Goal: Information Seeking & Learning: Learn about a topic

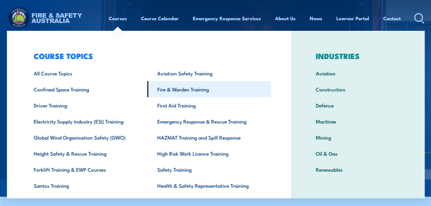
click at [180, 96] on link "Fire & Warden Training" at bounding box center [209, 89] width 124 height 16
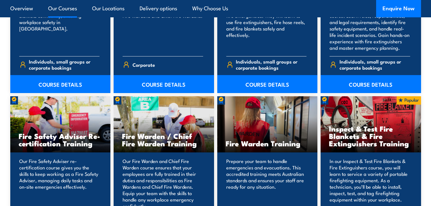
scroll to position [854, 0]
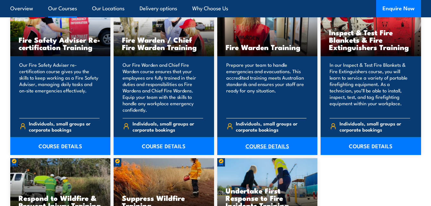
click at [254, 150] on link "COURSE DETAILS" at bounding box center [267, 146] width 100 height 18
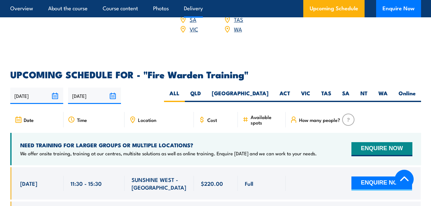
scroll to position [963, 0]
